Goal: Information Seeking & Learning: Learn about a topic

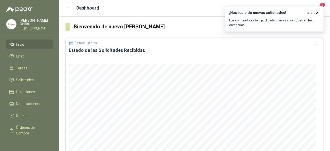
click at [325, 3] on header "Dashboard 4" at bounding box center [194, 8] width 271 height 17
click at [322, 5] on span "4" at bounding box center [323, 4] width 6 height 5
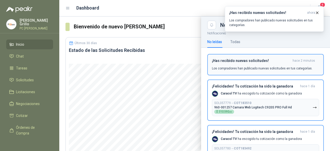
click at [250, 62] on h3 "¡Has recibido nuevas solicitudes!" at bounding box center [251, 61] width 79 height 4
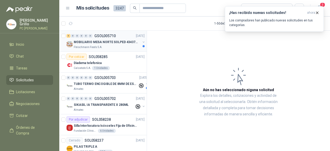
click at [78, 46] on p "Fleischmann Foods S.A." at bounding box center [88, 47] width 29 height 4
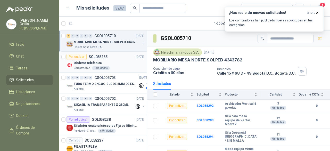
click at [86, 66] on p "Calzatodo S.A." at bounding box center [82, 68] width 17 height 4
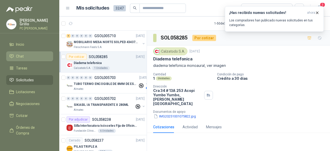
click at [23, 55] on span "Chat" at bounding box center [20, 56] width 8 height 6
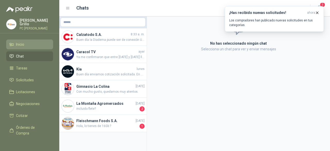
click at [21, 44] on span "Inicio" at bounding box center [20, 45] width 8 height 6
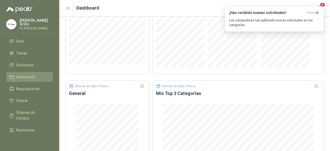
scroll to position [26, 0]
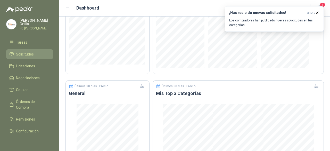
click at [25, 55] on span "Solicitudes" at bounding box center [25, 54] width 18 height 6
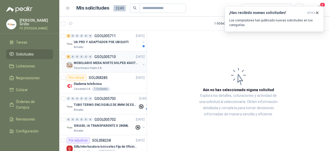
click at [103, 63] on p "MOBILIARIO MESA NORTE SOLPED 4343782" at bounding box center [106, 63] width 64 height 5
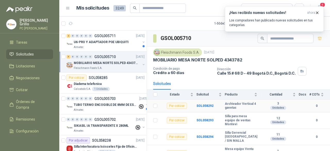
scroll to position [20, 0]
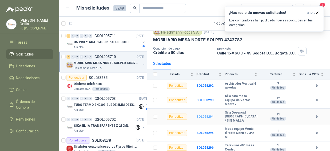
click at [203, 115] on b "SOL058294" at bounding box center [205, 117] width 17 height 4
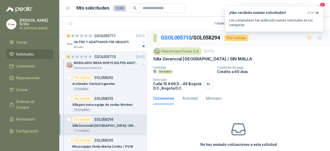
click at [154, 56] on p "Silla Gerencial [GEOGRAPHIC_DATA] / SIN MALLA" at bounding box center [202, 58] width 99 height 5
drag, startPoint x: 154, startPoint y: 58, endPoint x: 234, endPoint y: 59, distance: 79.7
click at [234, 59] on div "Silla Gerencial [GEOGRAPHIC_DATA] / SIN MALLA" at bounding box center [238, 58] width 171 height 5
click at [95, 42] on p "U6-PRO Y ADAPTADOR POE UBIQUITI" at bounding box center [101, 42] width 55 height 5
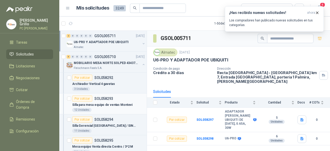
click at [102, 101] on article "Por cotizar SOL058293 Silla para mesa equipo de ventas Montevi 12 Unidades" at bounding box center [102, 103] width 87 height 21
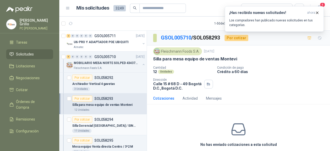
click at [106, 114] on article "Por cotizar SOL058294 Silla Gerencial [GEOGRAPHIC_DATA] / SIN MALLA 11 Unidades" at bounding box center [102, 124] width 87 height 21
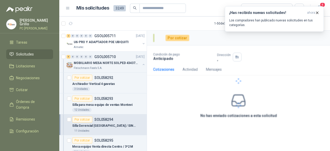
scroll to position [26, 0]
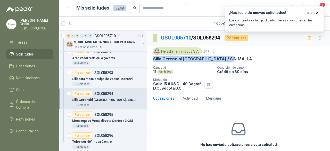
drag, startPoint x: 153, startPoint y: 58, endPoint x: 233, endPoint y: 56, distance: 79.7
click at [233, 56] on div "[PERSON_NAME] Foods [DATE] Silla Gerencial [GEOGRAPHIC_DATA] / SIN MALLA Canti…" at bounding box center [238, 68] width 183 height 47
copy p "Silla Gerencial [GEOGRAPHIC_DATA] / SIN MALLA"
click at [100, 92] on p "SOL058294" at bounding box center [103, 94] width 19 height 4
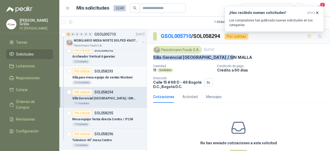
click at [101, 79] on div "Silla para mesa equipo de ventas Montevi" at bounding box center [108, 77] width 72 height 6
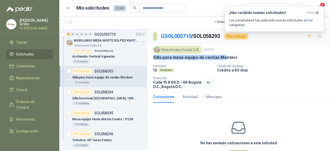
drag, startPoint x: 152, startPoint y: 56, endPoint x: 226, endPoint y: 56, distance: 74.3
click at [226, 56] on div "[PERSON_NAME] Foods [DATE] Silla para mesa equipo de ventas Montevi Cantidad 1…" at bounding box center [238, 67] width 183 height 47
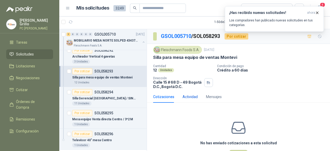
click at [188, 96] on div "Actividad" at bounding box center [190, 97] width 15 height 6
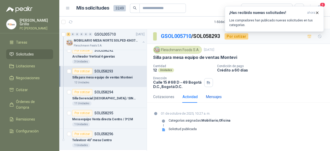
click at [213, 97] on div "Mensajes" at bounding box center [214, 97] width 16 height 6
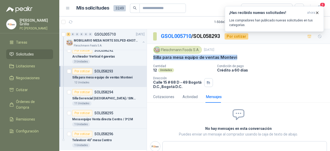
drag, startPoint x: 154, startPoint y: 56, endPoint x: 236, endPoint y: 55, distance: 82.0
click at [236, 55] on div "Silla para mesa equipo de ventas Montevi" at bounding box center [238, 57] width 171 height 5
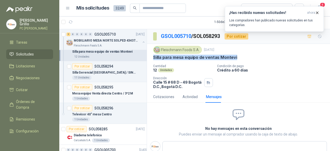
click at [110, 87] on p "SOL058295" at bounding box center [103, 87] width 19 height 4
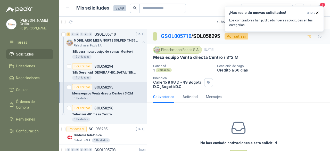
click at [105, 89] on div "Por cotizar SOL058295" at bounding box center [92, 87] width 41 height 6
click at [81, 88] on div "Por cotizar" at bounding box center [82, 87] width 20 height 6
click at [79, 87] on div "Por cotizar" at bounding box center [82, 87] width 20 height 6
click at [170, 51] on div "Fleischmann Foods S.A." at bounding box center [177, 50] width 49 height 8
click at [85, 89] on div "Por cotizar" at bounding box center [82, 87] width 20 height 6
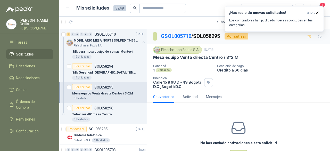
click at [160, 94] on div "Cotizaciones" at bounding box center [163, 97] width 21 height 6
click at [319, 12] on icon "button" at bounding box center [317, 13] width 4 height 4
click at [318, 12] on icon "button" at bounding box center [318, 13] width 2 height 2
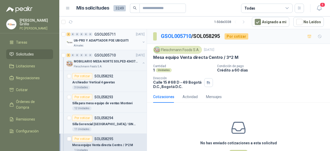
click at [103, 42] on p "U6-PRO Y ADAPTADOR POE UBIQUITI" at bounding box center [101, 40] width 55 height 5
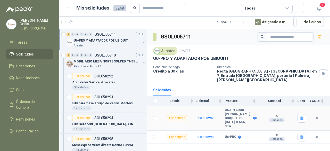
click at [180, 115] on div "Por cotizar" at bounding box center [177, 118] width 20 height 6
click at [170, 58] on p "U6-PRO Y ADAPTADOR POE UBIQUITI" at bounding box center [190, 58] width 75 height 5
click at [23, 88] on span "Cotizar" at bounding box center [22, 90] width 12 height 6
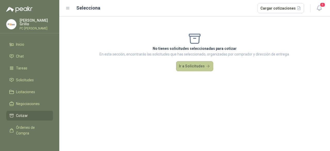
click at [182, 65] on button "Ir a Solicitudes" at bounding box center [194, 66] width 37 height 10
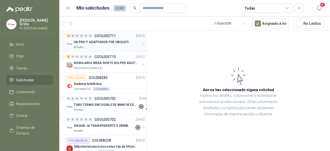
click at [142, 42] on button "button" at bounding box center [144, 44] width 4 height 4
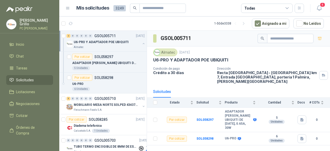
click at [142, 42] on button "button" at bounding box center [144, 44] width 4 height 4
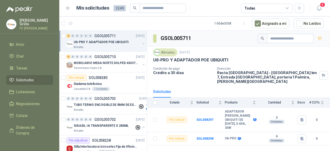
drag, startPoint x: 123, startPoint y: 41, endPoint x: 162, endPoint y: 36, distance: 39.1
click at [162, 36] on h3 "GSOL005711" at bounding box center [176, 38] width 31 height 8
click at [89, 65] on div "MOBILIARIO MESA NORTE SOLPED 4343782" at bounding box center [107, 63] width 67 height 6
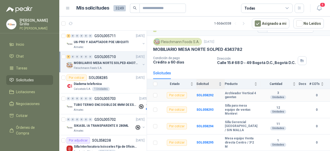
scroll to position [20, 0]
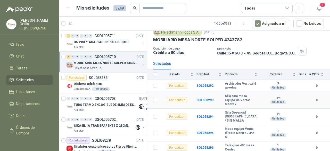
click at [179, 100] on div "Por cotizar" at bounding box center [177, 100] width 20 height 6
click at [228, 99] on b "Silla para mesa equipo de ventas Montevi" at bounding box center [241, 100] width 33 height 12
click at [200, 99] on b "SOL058293" at bounding box center [205, 100] width 17 height 4
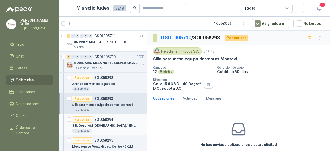
scroll to position [26, 0]
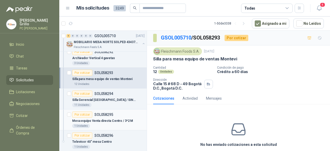
click at [98, 122] on p "Mesa equipo Venta directa Centro / 3*2 M" at bounding box center [102, 120] width 61 height 5
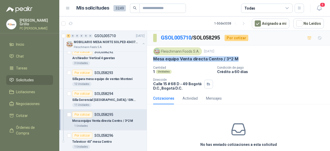
drag, startPoint x: 153, startPoint y: 59, endPoint x: 236, endPoint y: 58, distance: 82.8
click at [236, 58] on div "Mesa equipo Venta directa Centro / 3*2 M" at bounding box center [238, 58] width 171 height 5
copy p "Mesa equipo Venta directa Centro / 3*2 M"
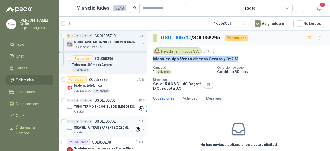
scroll to position [103, 0]
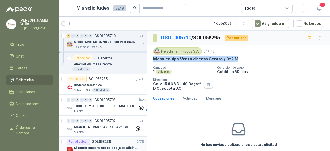
click at [84, 136] on article "Por adjudicar SOL058238 [DATE] Silla Interlocutora Isósceles Fija de Oficina Te…" at bounding box center [102, 146] width 87 height 21
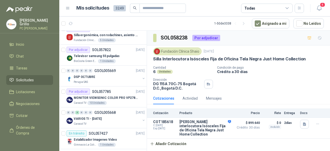
scroll to position [516, 0]
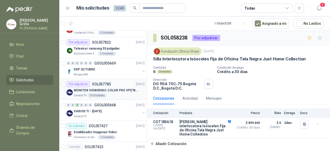
click at [118, 81] on div "Por adjudicar SOL057785 [DATE]" at bounding box center [106, 84] width 78 height 6
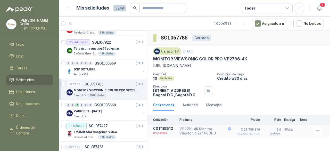
click at [126, 88] on p "MONITOR VIEWSONIC COLOR PRO VP2786-4K" at bounding box center [106, 90] width 64 height 5
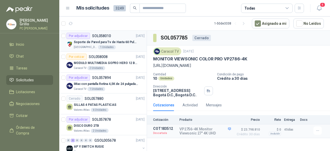
scroll to position [387, 0]
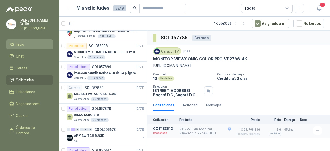
click at [23, 46] on span "Inicio" at bounding box center [20, 45] width 8 height 6
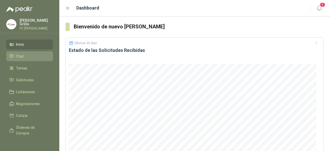
click at [21, 51] on link "Chat" at bounding box center [29, 56] width 47 height 10
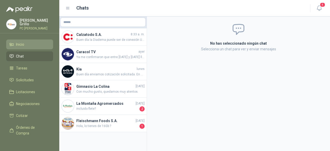
click at [22, 44] on span "Inicio" at bounding box center [20, 45] width 8 height 6
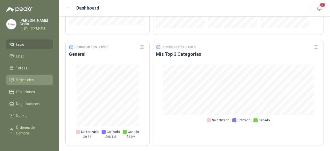
click at [29, 82] on link "Solicitudes" at bounding box center [29, 80] width 47 height 10
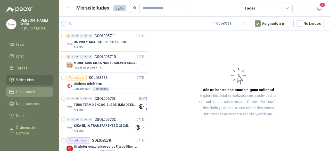
click at [27, 92] on span "Licitaciones" at bounding box center [25, 92] width 19 height 6
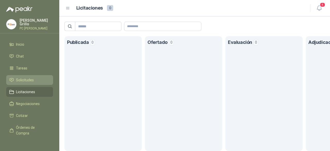
click at [26, 81] on span "Solicitudes" at bounding box center [25, 80] width 18 height 6
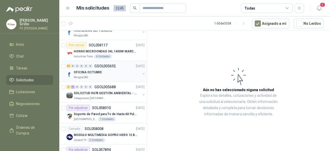
scroll to position [232, 0]
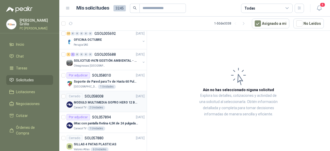
click at [103, 96] on div "Cerrado SOL058008 [DATE]" at bounding box center [106, 96] width 78 height 6
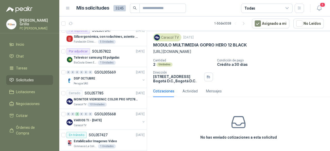
scroll to position [413, 0]
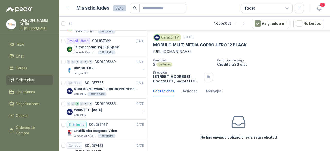
click at [104, 80] on div "Cerrado SOL057785 [DATE]" at bounding box center [106, 83] width 78 height 6
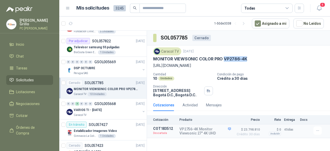
drag, startPoint x: 224, startPoint y: 58, endPoint x: 252, endPoint y: 57, distance: 28.1
click at [252, 57] on div "MONITOR VIEWSONIC COLOR PRO VP2786-4K" at bounding box center [238, 58] width 171 height 5
click at [30, 20] on p "[PERSON_NAME]" at bounding box center [37, 22] width 34 height 7
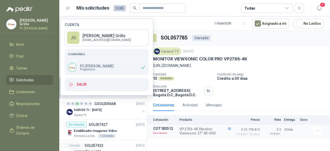
click at [233, 38] on div "SOL057785 Cerrado" at bounding box center [238, 38] width 183 height 15
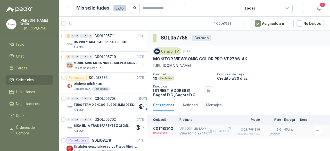
click at [161, 129] on p "COT183512" at bounding box center [164, 128] width 23 height 4
click at [194, 129] on p "VP2756-4K Monitor Viewsonic 27" 4K UHD" at bounding box center [206, 131] width 52 height 8
click at [23, 45] on span "Inicio" at bounding box center [20, 45] width 8 height 6
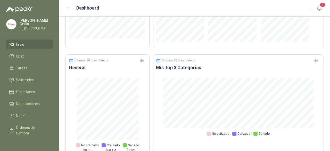
scroll to position [349, 0]
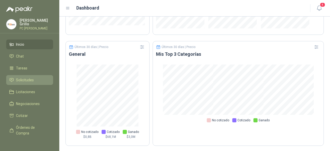
click at [20, 75] on link "Solicitudes" at bounding box center [29, 80] width 47 height 10
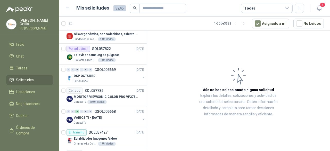
scroll to position [413, 0]
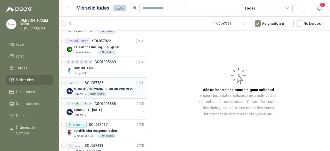
click at [99, 86] on div "MONITOR VIEWSONIC COLOR PRO VP2786-4K" at bounding box center [109, 89] width 71 height 6
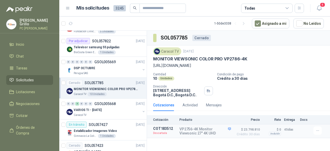
drag, startPoint x: 154, startPoint y: 59, endPoint x: 235, endPoint y: 66, distance: 81.4
click at [235, 66] on div "Caracol TV [DATE] MONITOR VIEWSONIC COLOR PRO VP2786-4K [URL][DOMAIN_NAME]" at bounding box center [238, 57] width 171 height 21
copy div "MONITOR VIEWSONIC COLOR PRO VP2786-4K [URL][DOMAIN_NAME]"
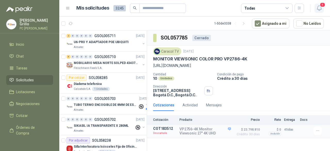
click at [317, 6] on icon "button" at bounding box center [319, 8] width 6 height 6
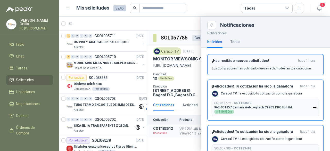
click at [273, 61] on h3 "¡Has recibido nuevas solicitudes!" at bounding box center [254, 61] width 84 height 4
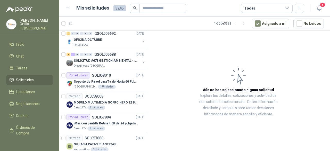
scroll to position [258, 0]
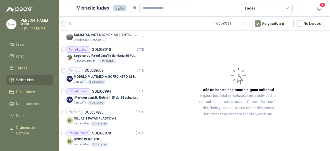
click at [116, 71] on div "Cerrado SOL058008 [DATE]" at bounding box center [106, 70] width 78 height 6
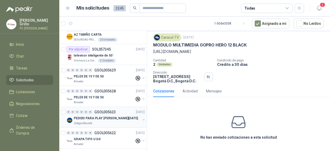
scroll to position [542, 0]
